Goal: Obtain resource: Obtain resource

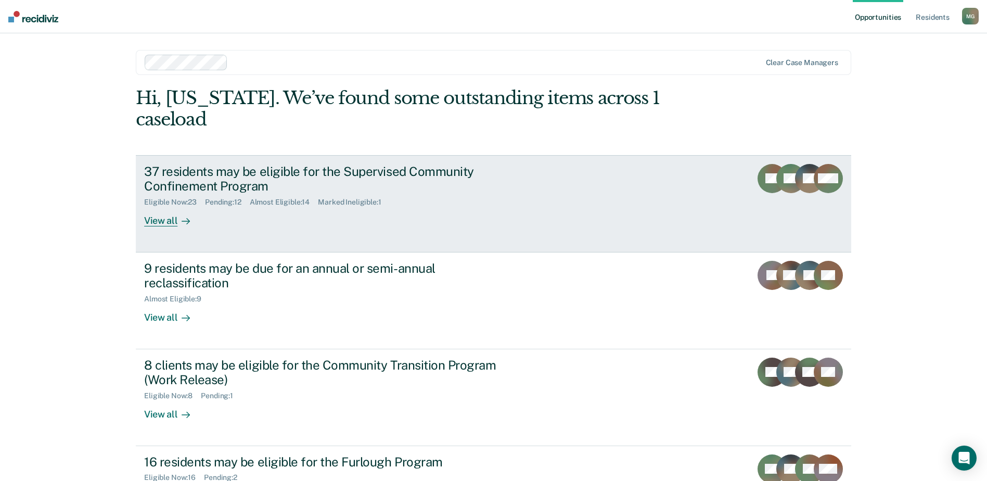
click at [177, 215] on div at bounding box center [183, 221] width 12 height 12
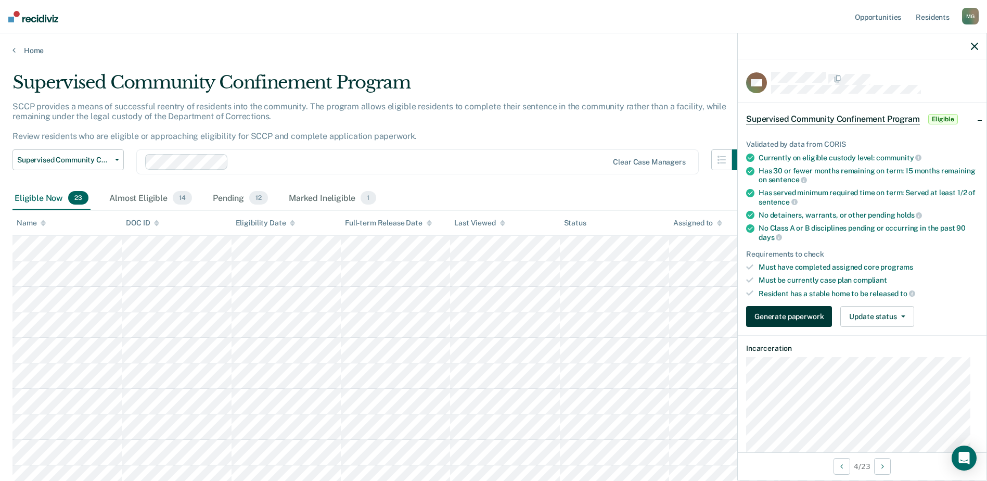
click at [800, 317] on button "Generate paperwork" at bounding box center [789, 316] width 86 height 21
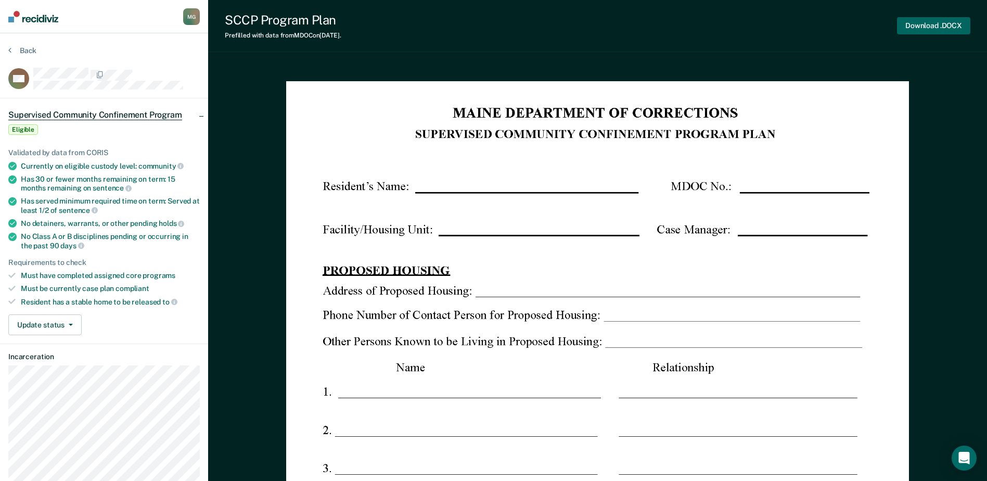
click at [932, 26] on button "Download .DOCX" at bounding box center [933, 25] width 73 height 17
